Goal: Information Seeking & Learning: Check status

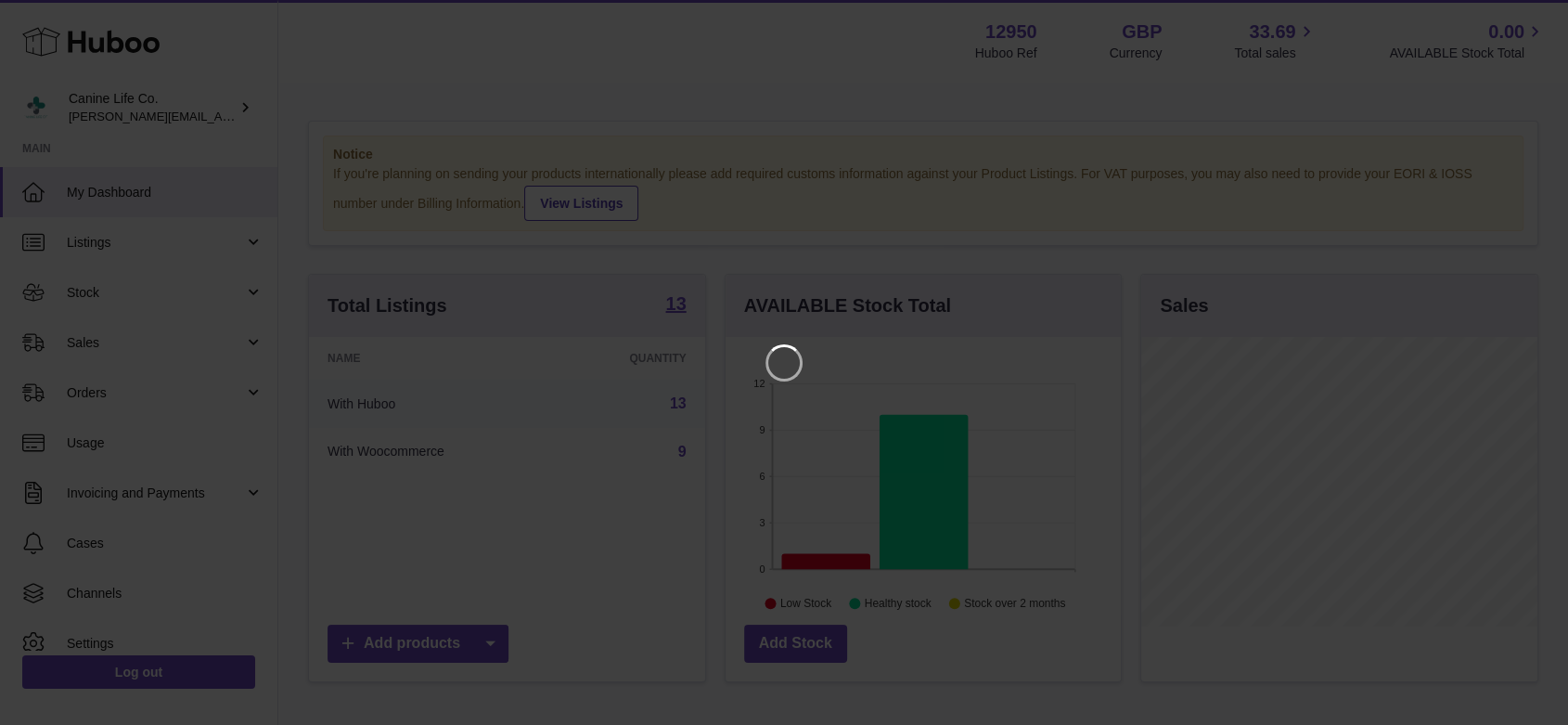
scroll to position [289, 401]
click at [1535, 15] on icon "Close" at bounding box center [1535, 16] width 15 height 15
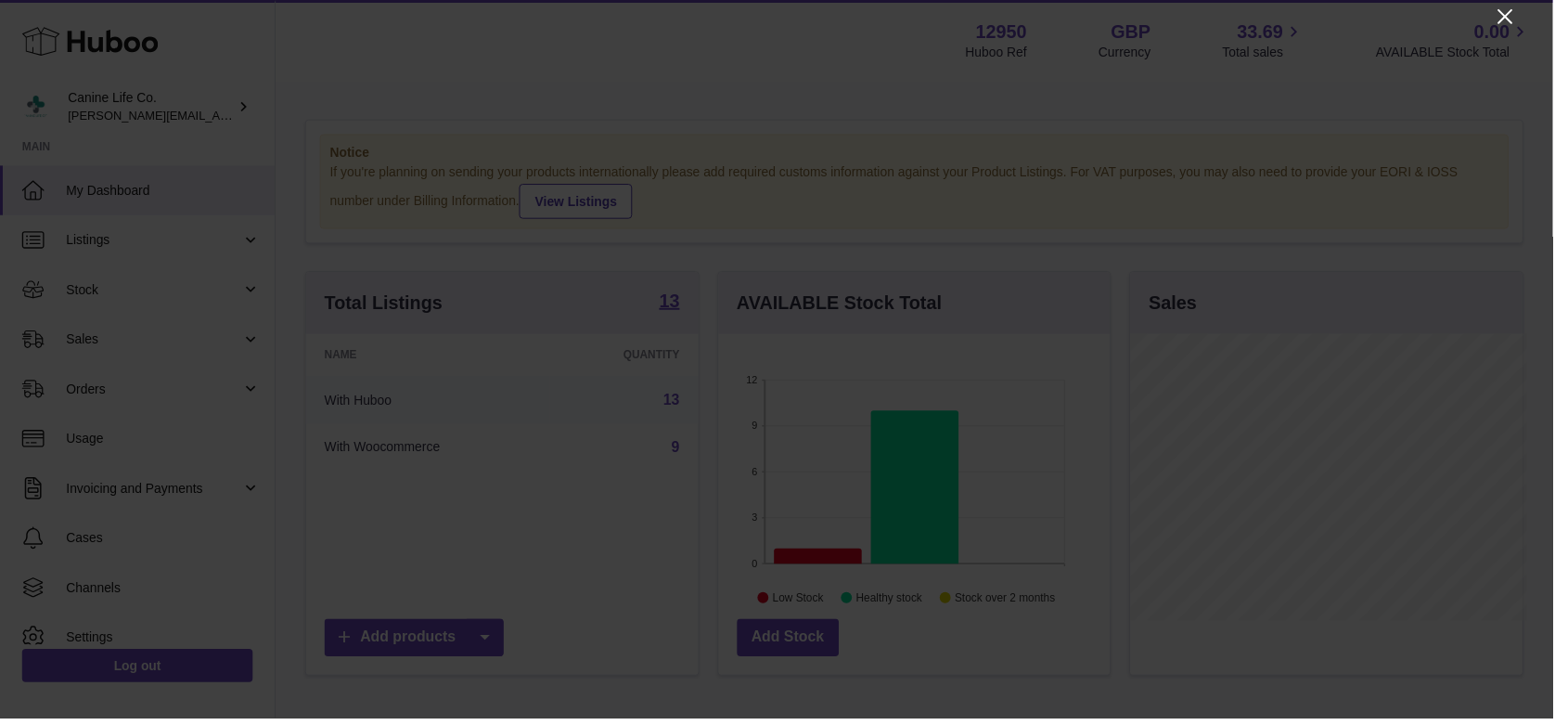
scroll to position [927742, 927237]
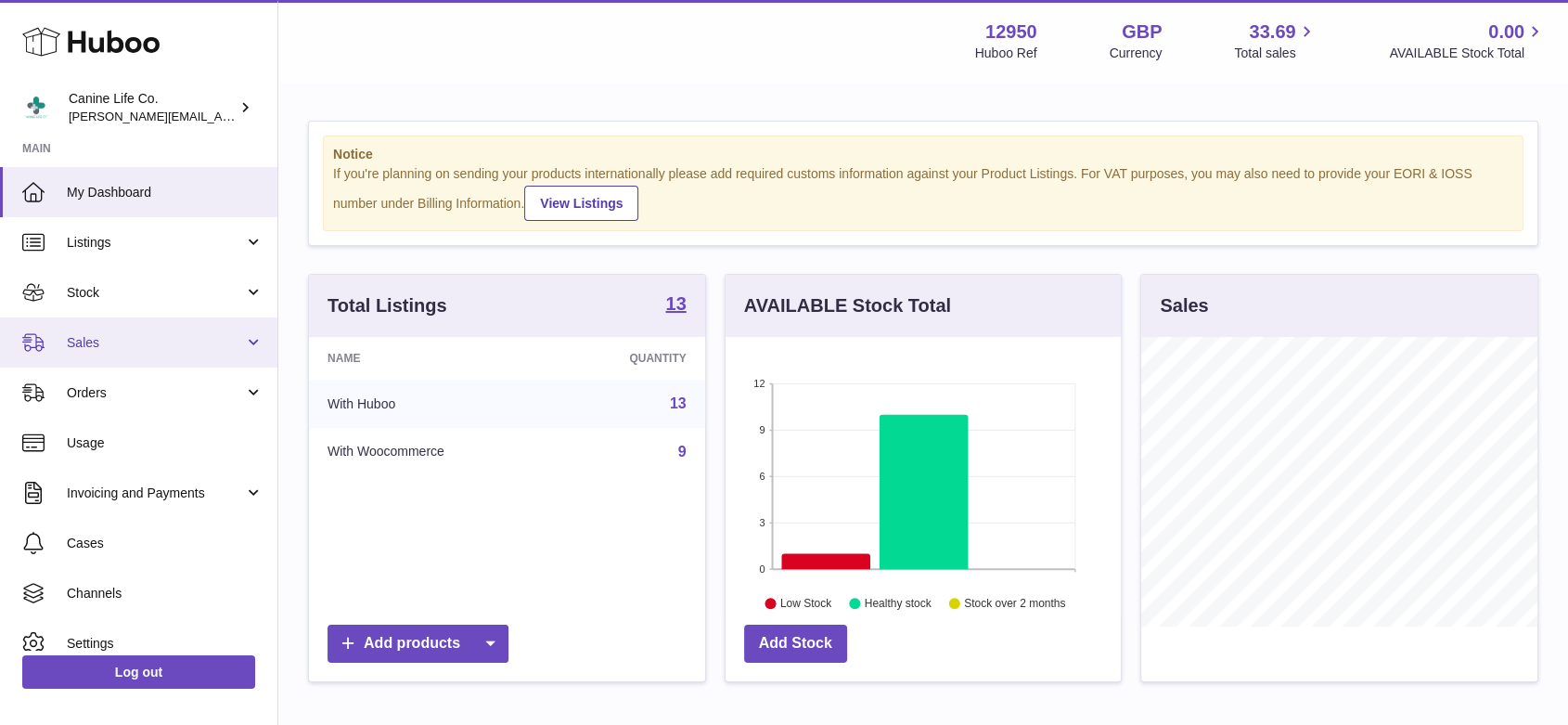
click at [105, 350] on span "Sales" at bounding box center [156, 343] width 177 height 18
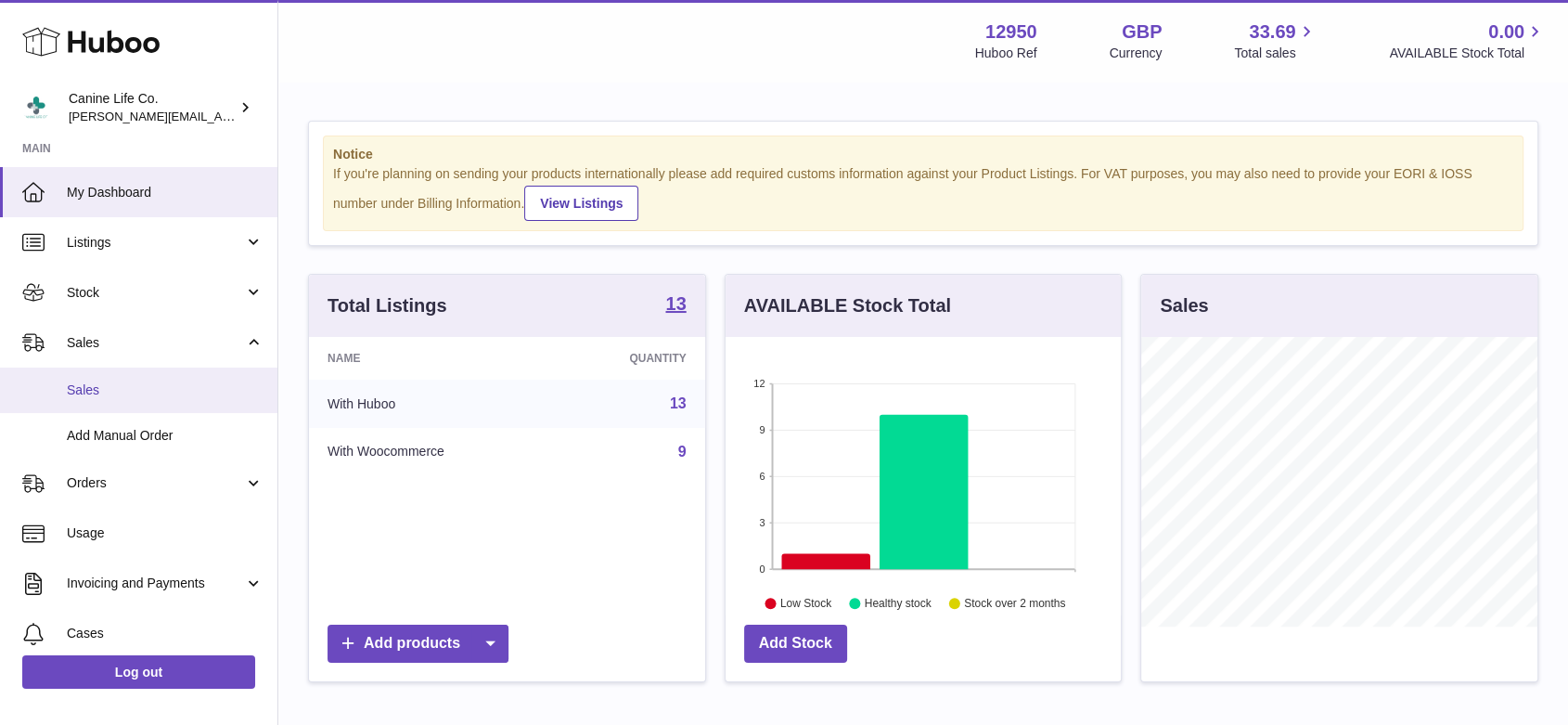
click at [113, 388] on span "Sales" at bounding box center [164, 390] width 196 height 18
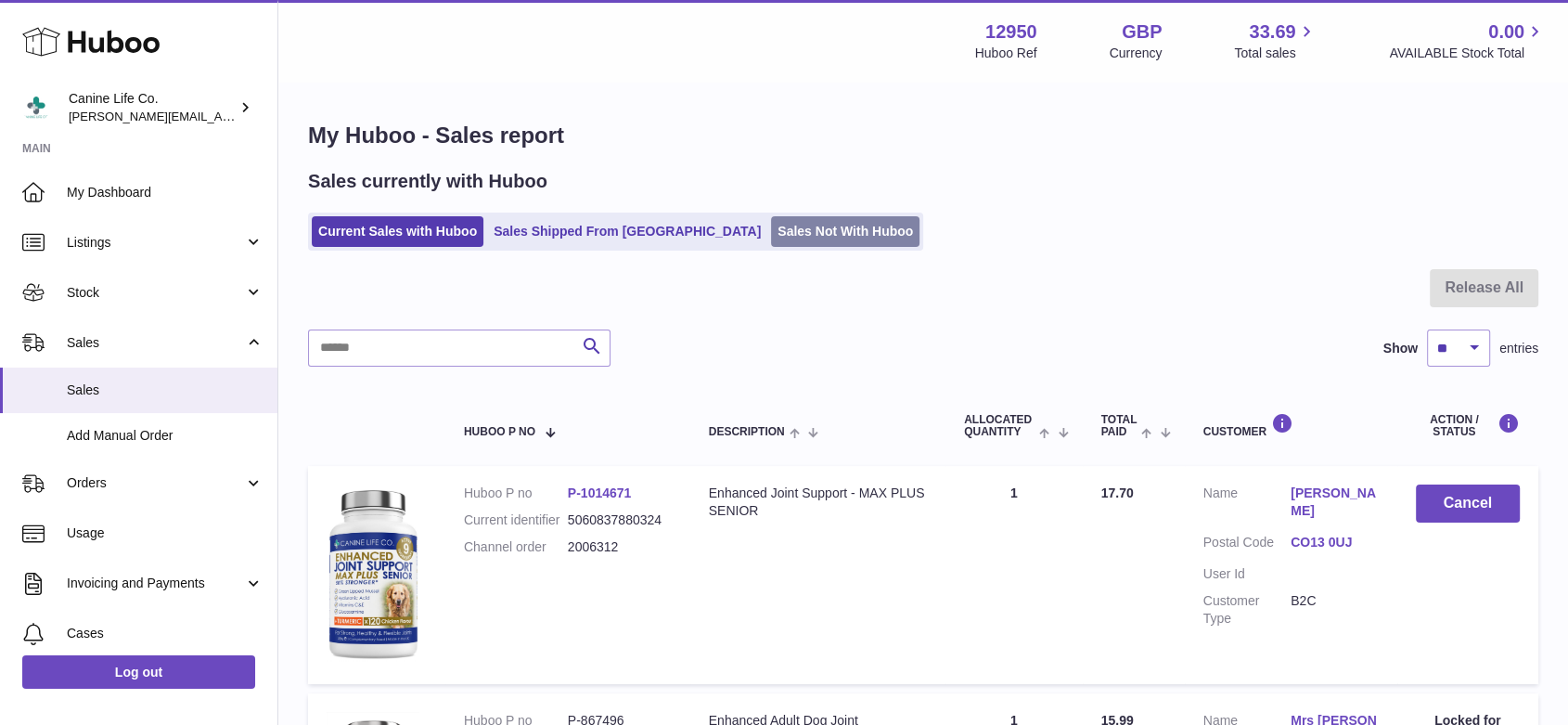
click at [782, 234] on link "Sales Not With Huboo" at bounding box center [844, 231] width 149 height 31
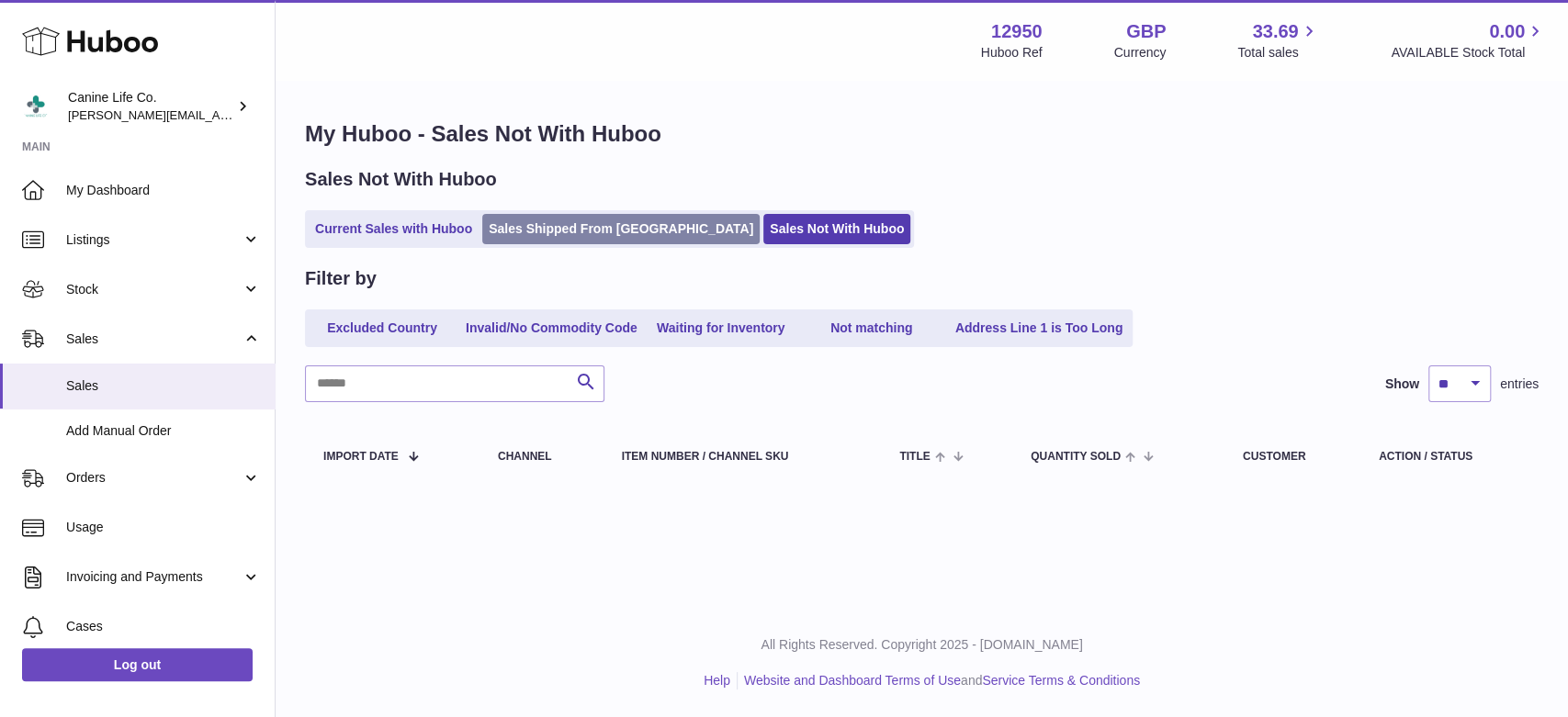
click at [574, 229] on link "Sales Shipped From [GEOGRAPHIC_DATA]" at bounding box center [621, 229] width 277 height 31
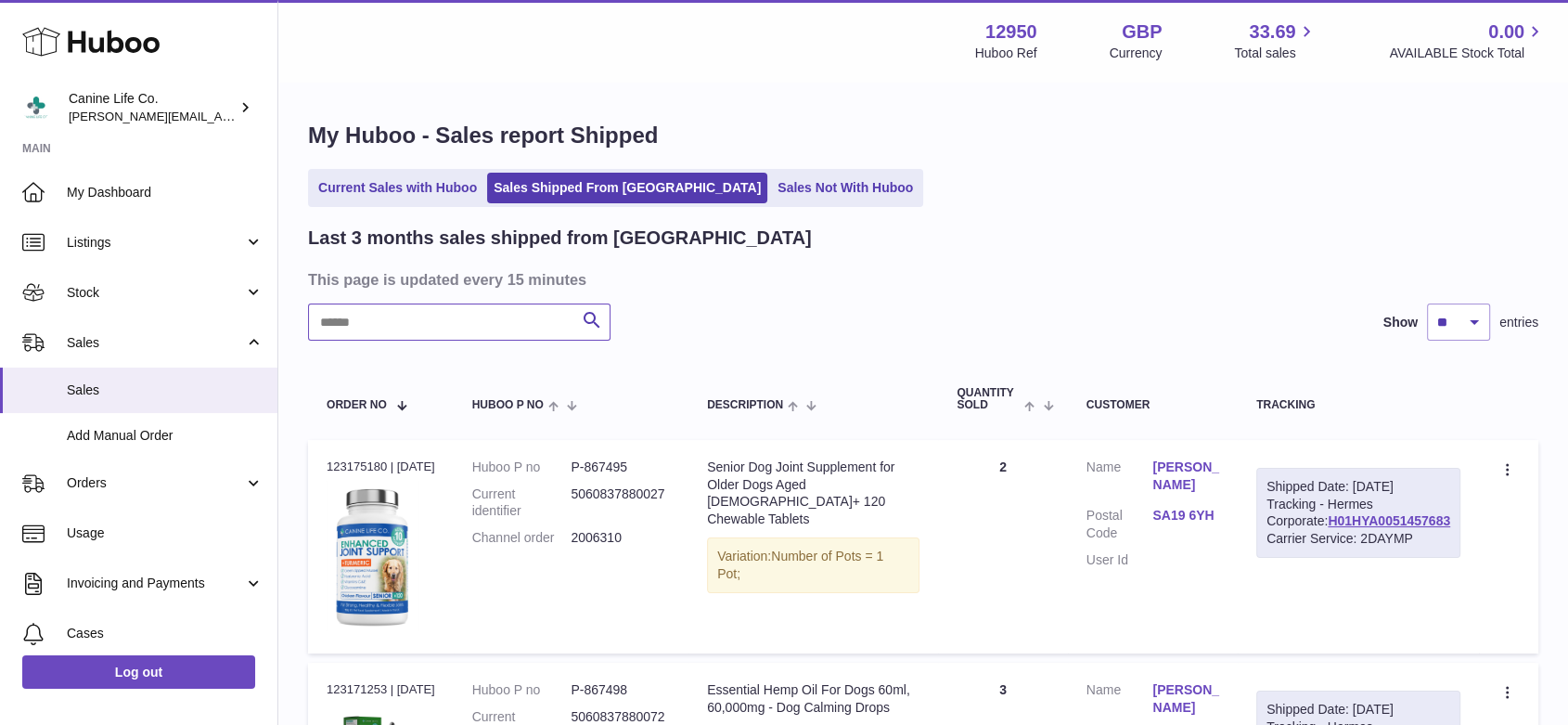
click at [484, 317] on input "text" at bounding box center [459, 321] width 302 height 37
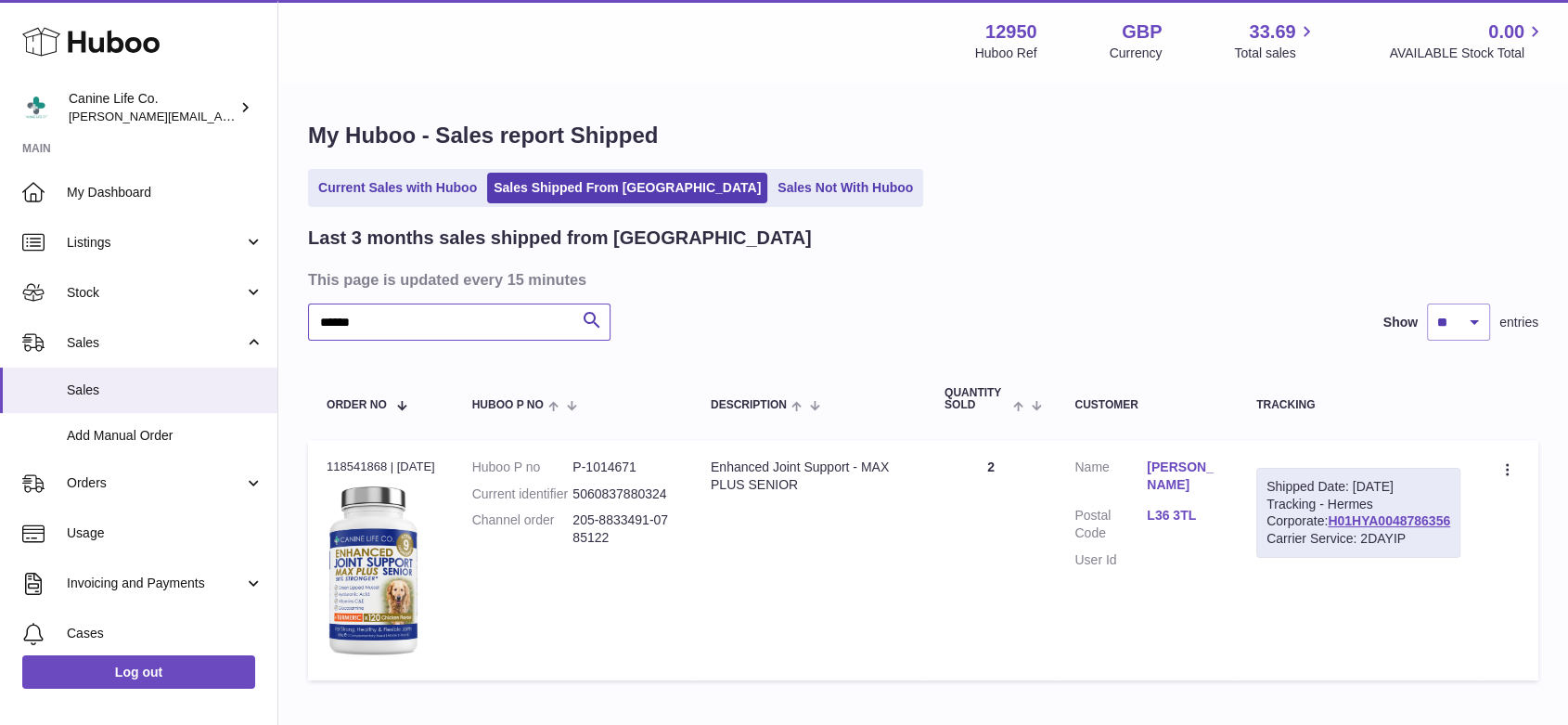
drag, startPoint x: 384, startPoint y: 326, endPoint x: 296, endPoint y: 321, distance: 88.1
click at [296, 321] on div "My Huboo - Sales report Shipped Current Sales with Huboo Sales Shipped From Hub…" at bounding box center [923, 405] width 1290 height 643
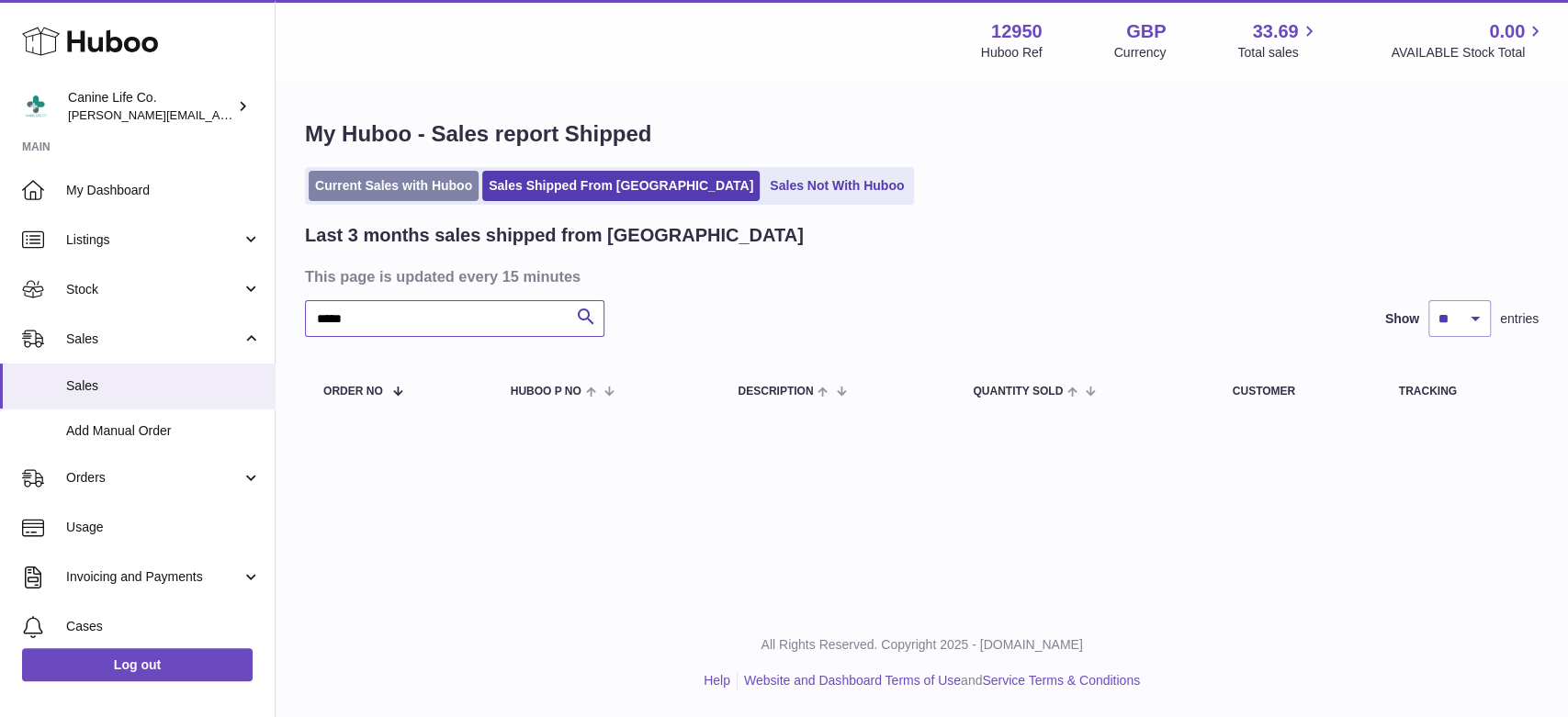
type input "*****"
click at [444, 179] on link "Current Sales with Huboo" at bounding box center [394, 185] width 170 height 31
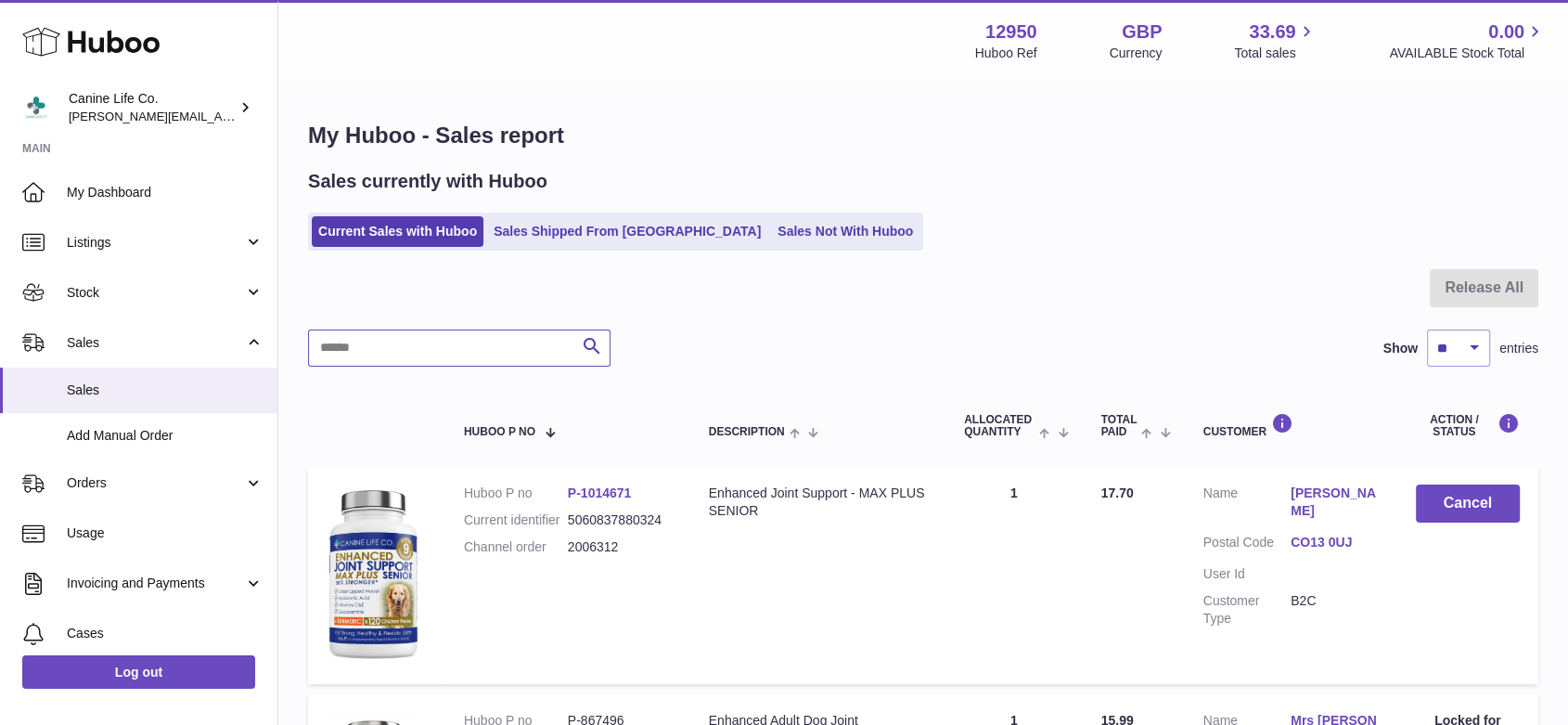
click at [504, 348] on input "text" at bounding box center [459, 347] width 302 height 37
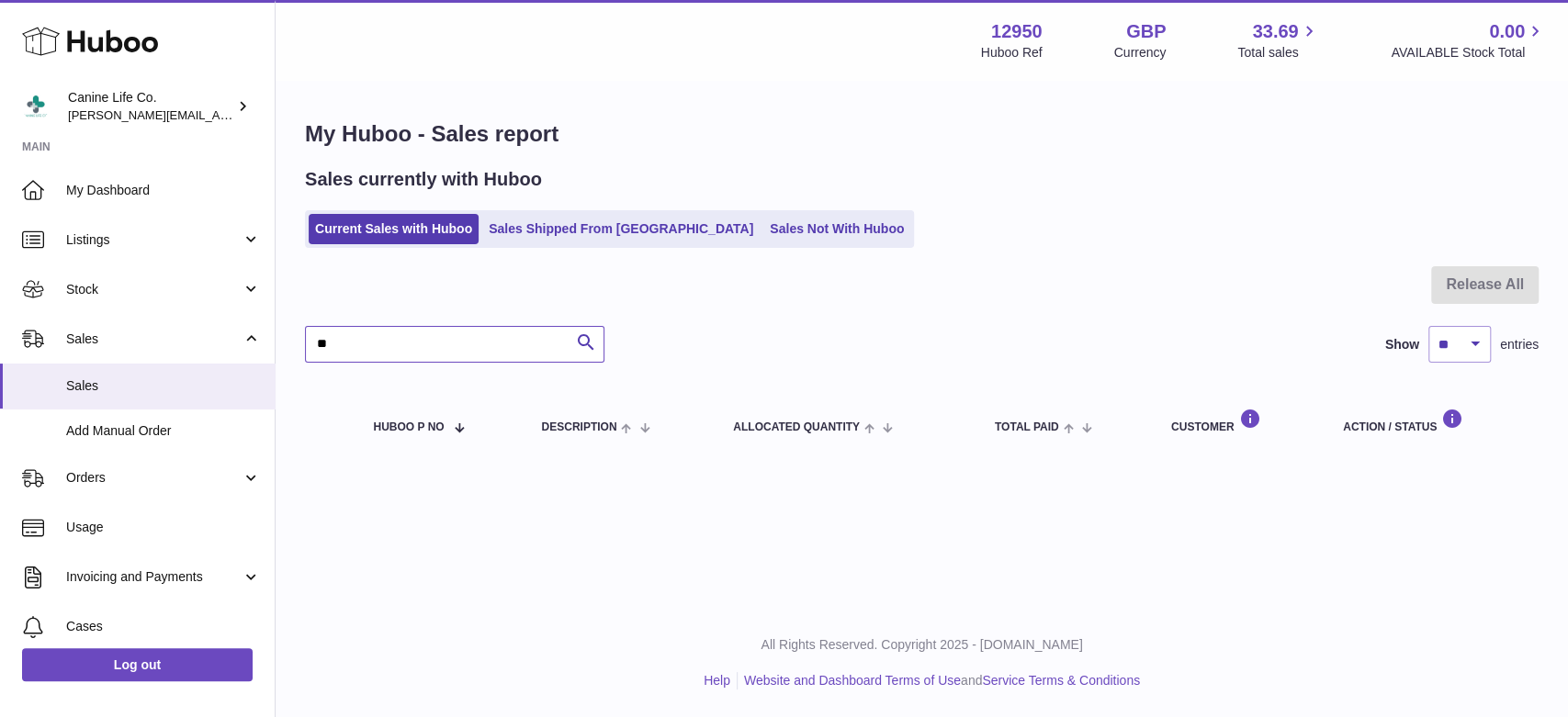
type input "*"
type input "*****"
